Goal: Task Accomplishment & Management: Use online tool/utility

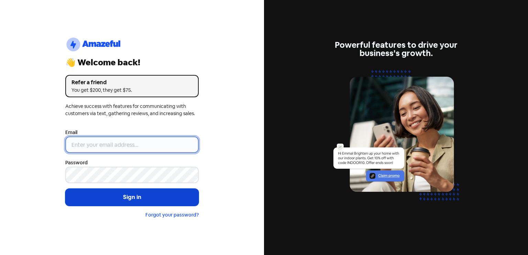
type input "[EMAIL_ADDRESS][DOMAIN_NAME]"
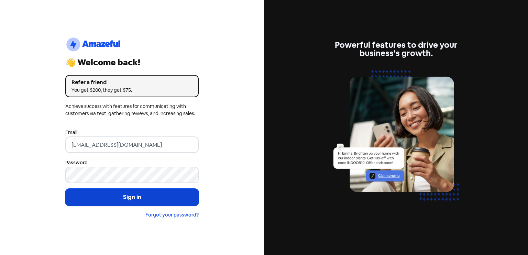
click at [121, 193] on button "Sign in" at bounding box center [131, 197] width 133 height 17
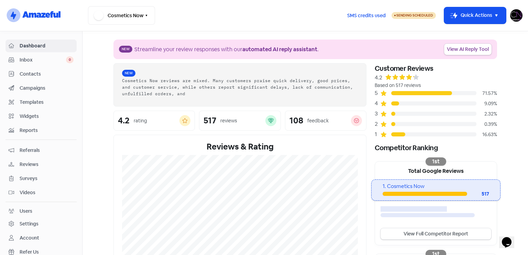
click at [39, 167] on span "Reviews" at bounding box center [47, 164] width 54 height 7
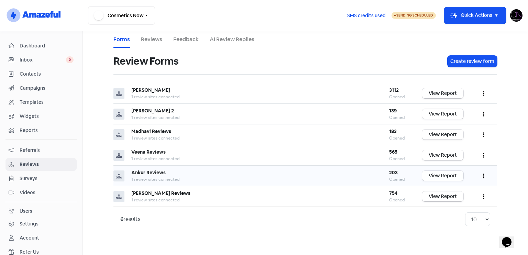
click at [457, 177] on link "View Report" at bounding box center [442, 176] width 41 height 10
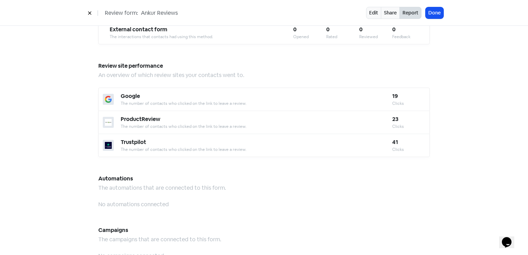
scroll to position [602, 0]
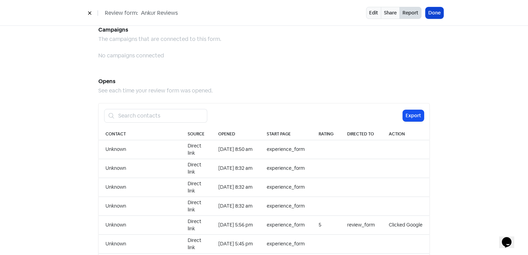
click at [439, 13] on button "Done" at bounding box center [435, 12] width 18 height 11
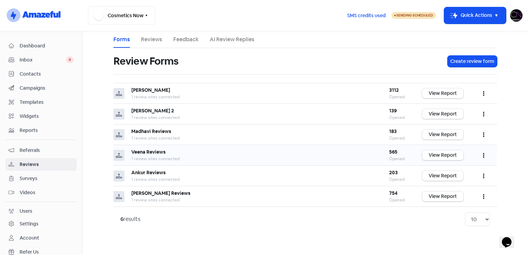
click at [445, 153] on link "View Report" at bounding box center [442, 155] width 41 height 10
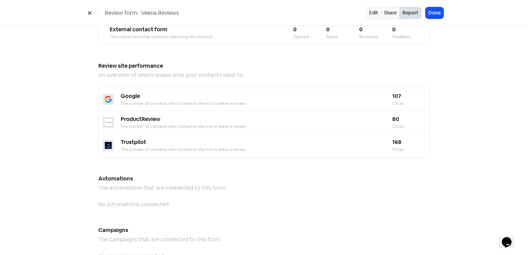
scroll to position [707, 0]
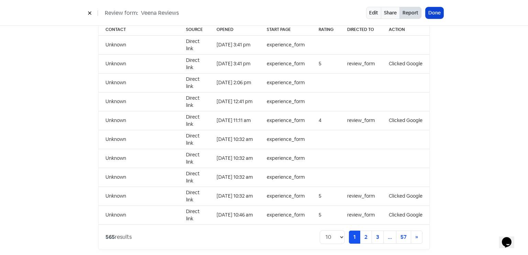
click at [440, 11] on button "Done" at bounding box center [435, 12] width 18 height 11
